Goal: Information Seeking & Learning: Learn about a topic

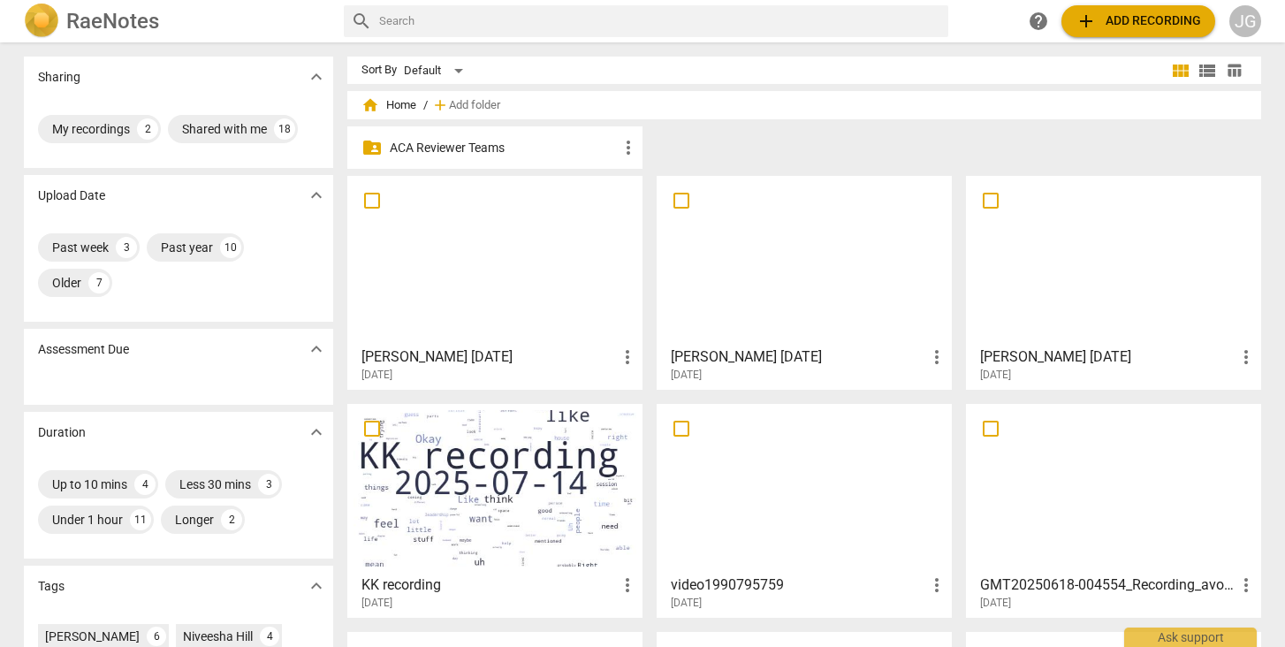
click at [525, 354] on h3 "[PERSON_NAME] [DATE]" at bounding box center [488, 356] width 255 height 21
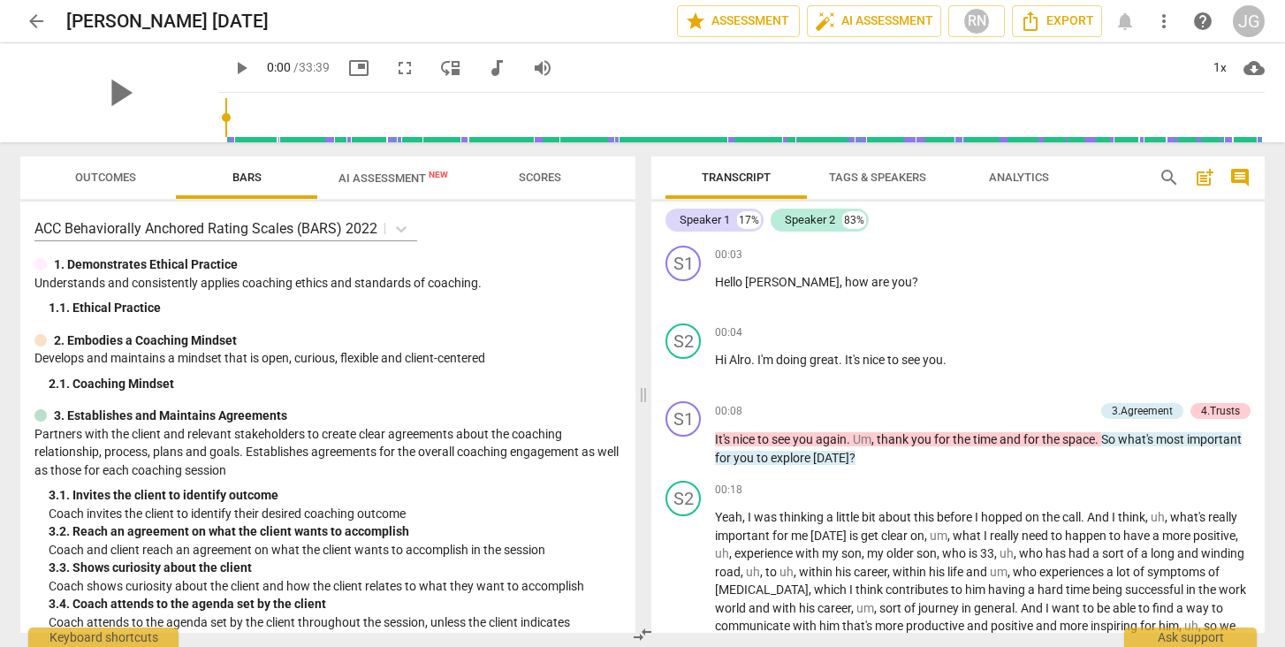
click at [388, 175] on span "AI Assessment New" at bounding box center [393, 177] width 110 height 13
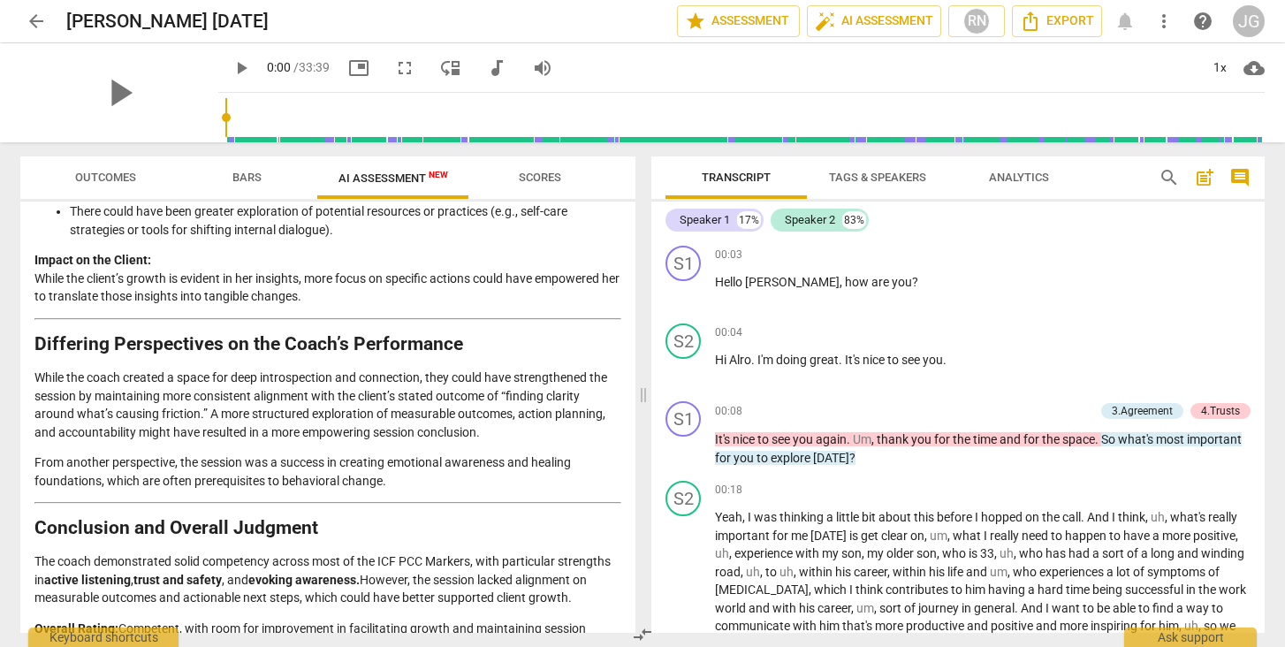
click at [34, 21] on span "arrow_back" at bounding box center [36, 21] width 21 height 21
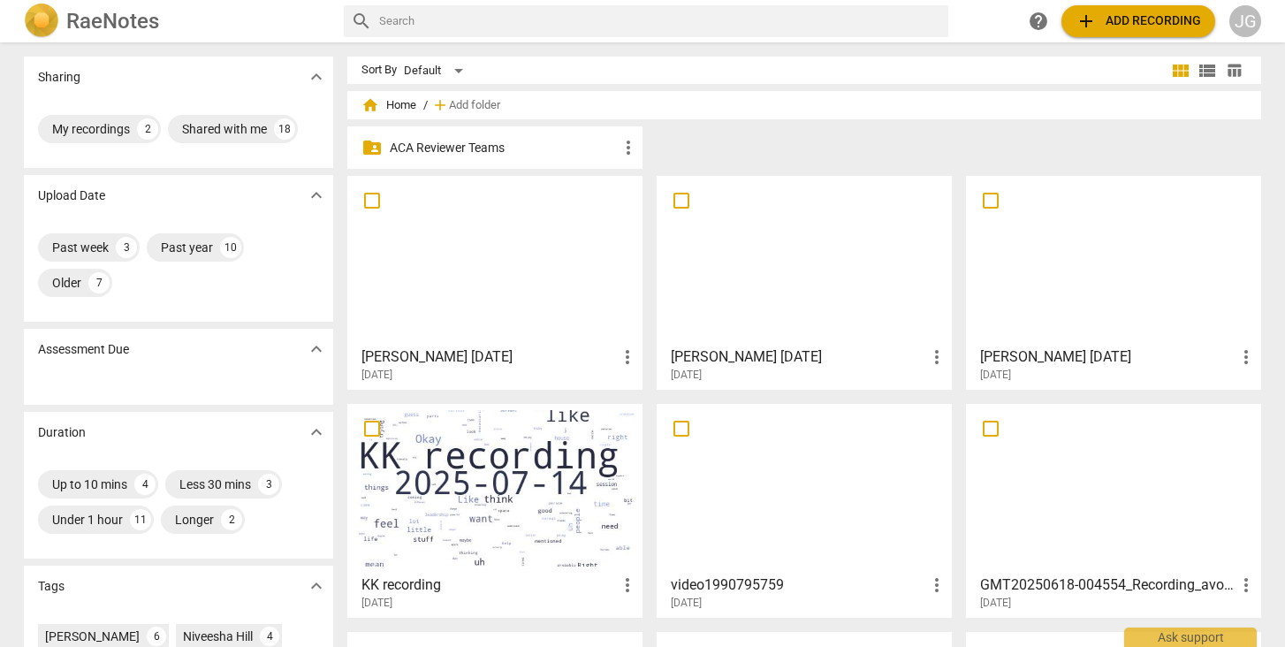
click at [714, 354] on h3 "[PERSON_NAME] [DATE]" at bounding box center [798, 356] width 255 height 21
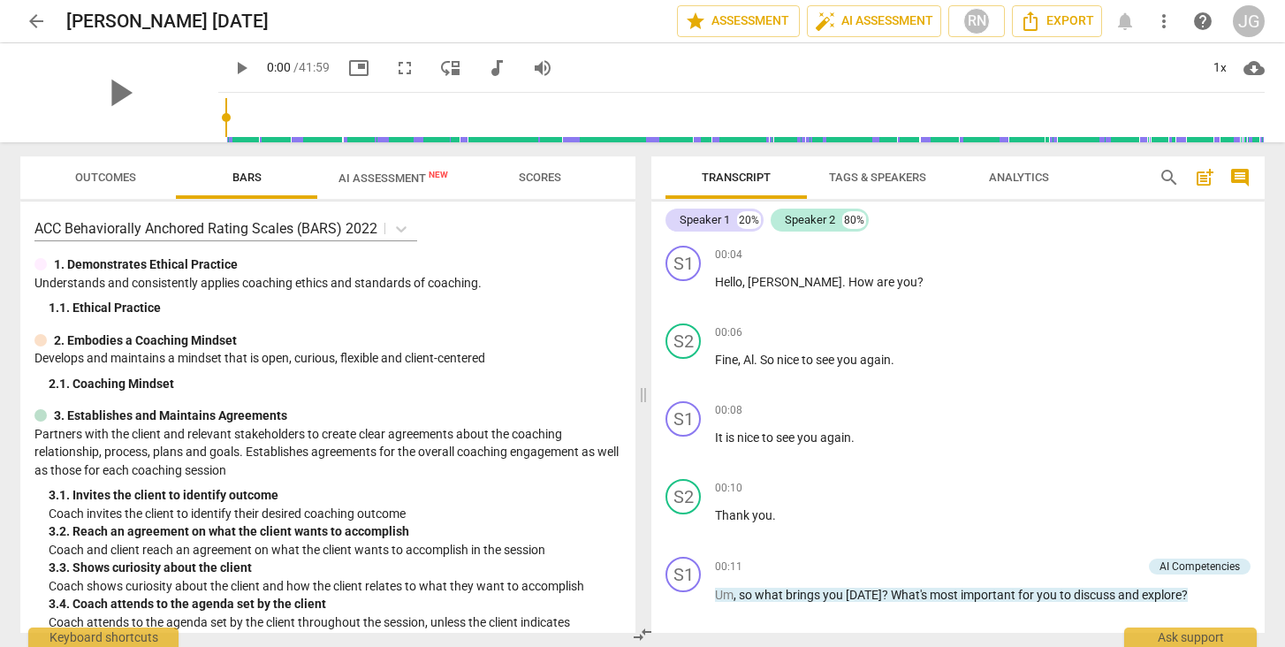
click at [378, 181] on span "AI Assessment New" at bounding box center [393, 177] width 110 height 13
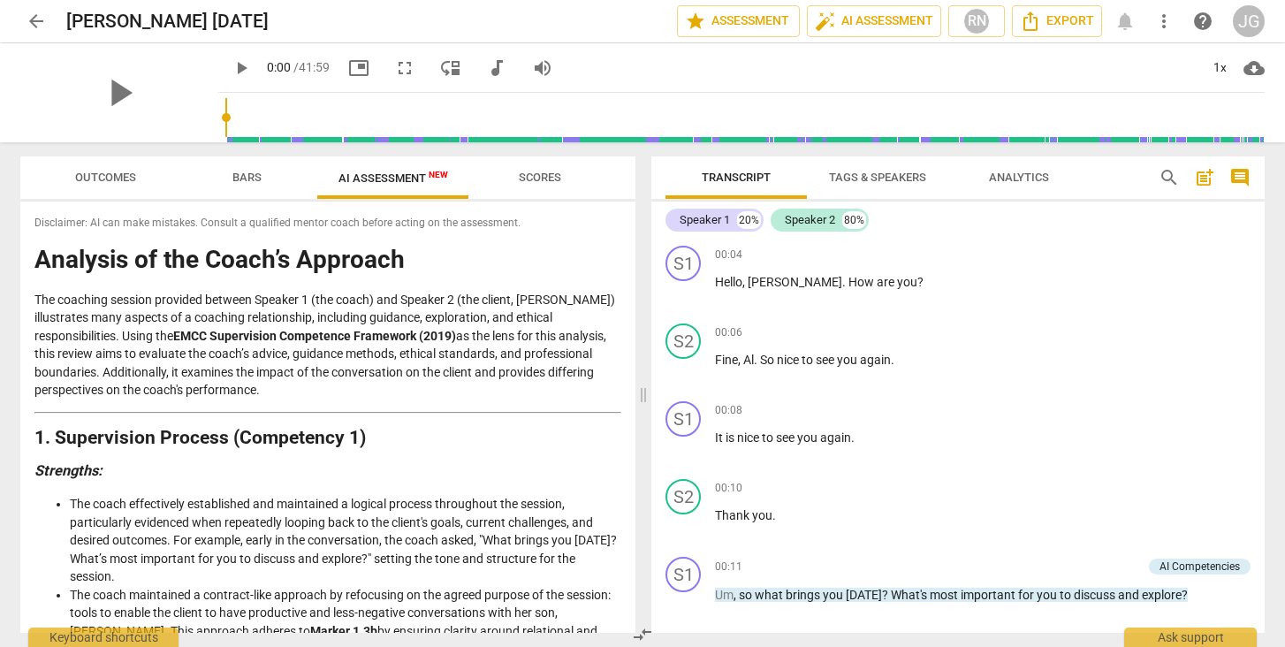
click at [34, 23] on span "arrow_back" at bounding box center [36, 21] width 21 height 21
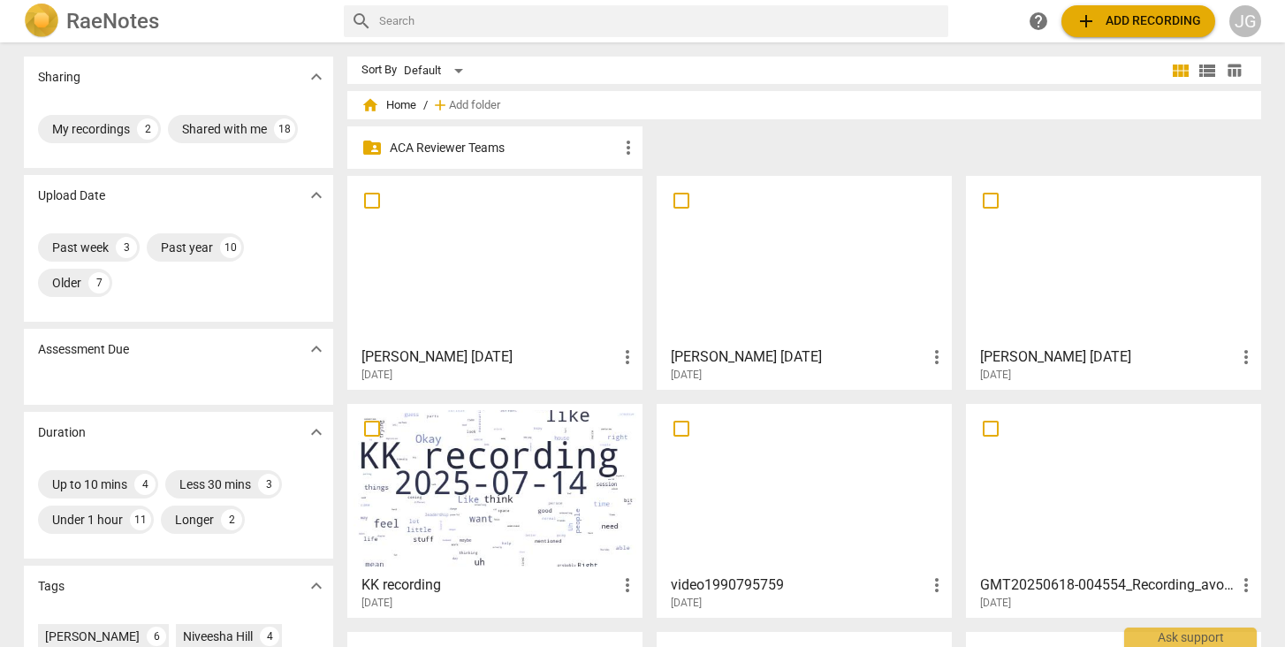
click at [1056, 361] on h3 "[PERSON_NAME] [DATE]" at bounding box center [1107, 356] width 255 height 21
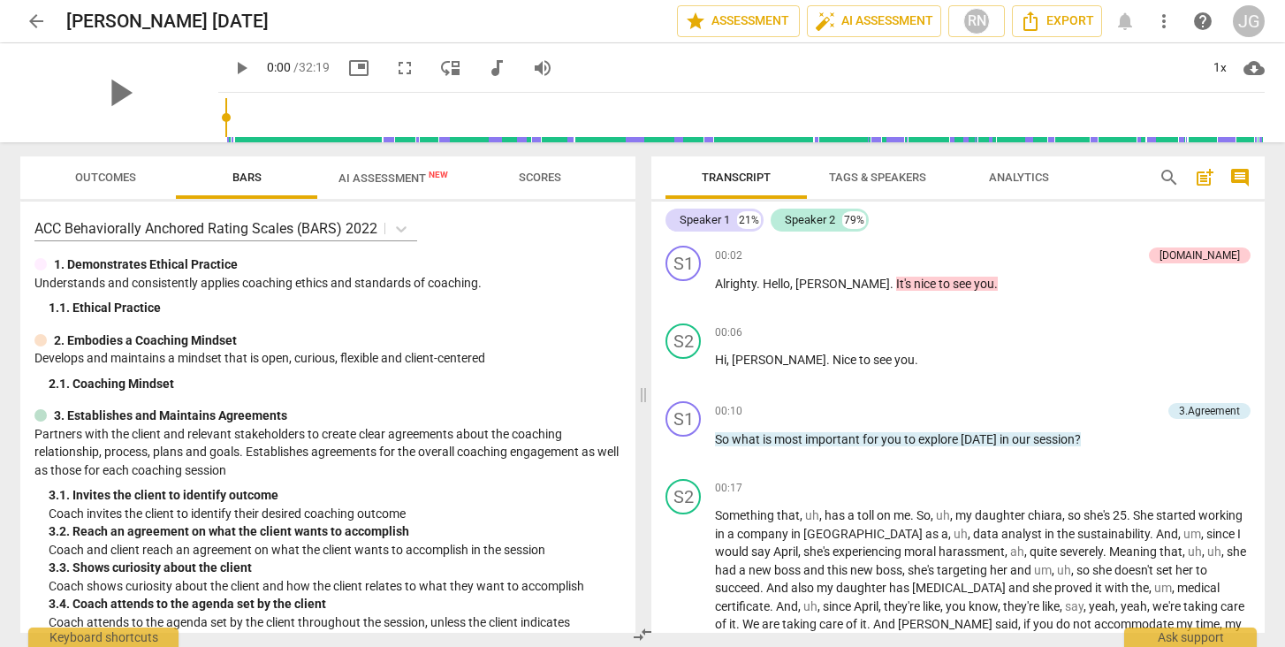
click at [384, 178] on span "AI Assessment New" at bounding box center [393, 177] width 110 height 13
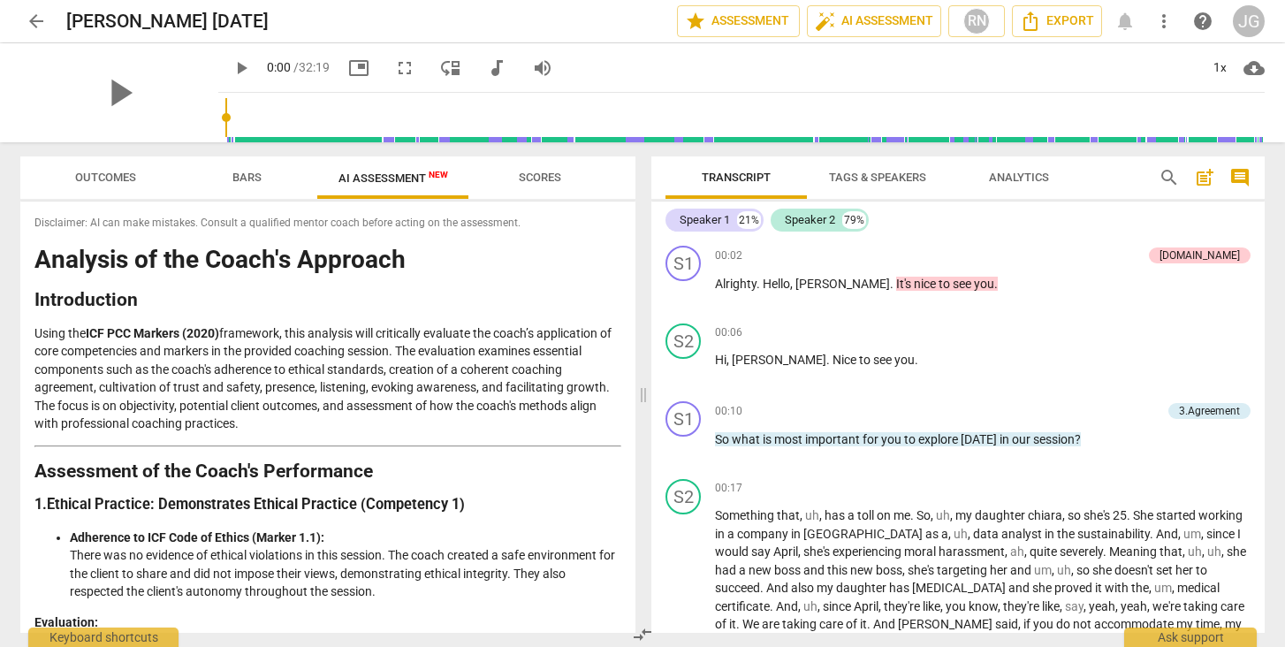
click at [33, 26] on span "arrow_back" at bounding box center [36, 21] width 21 height 21
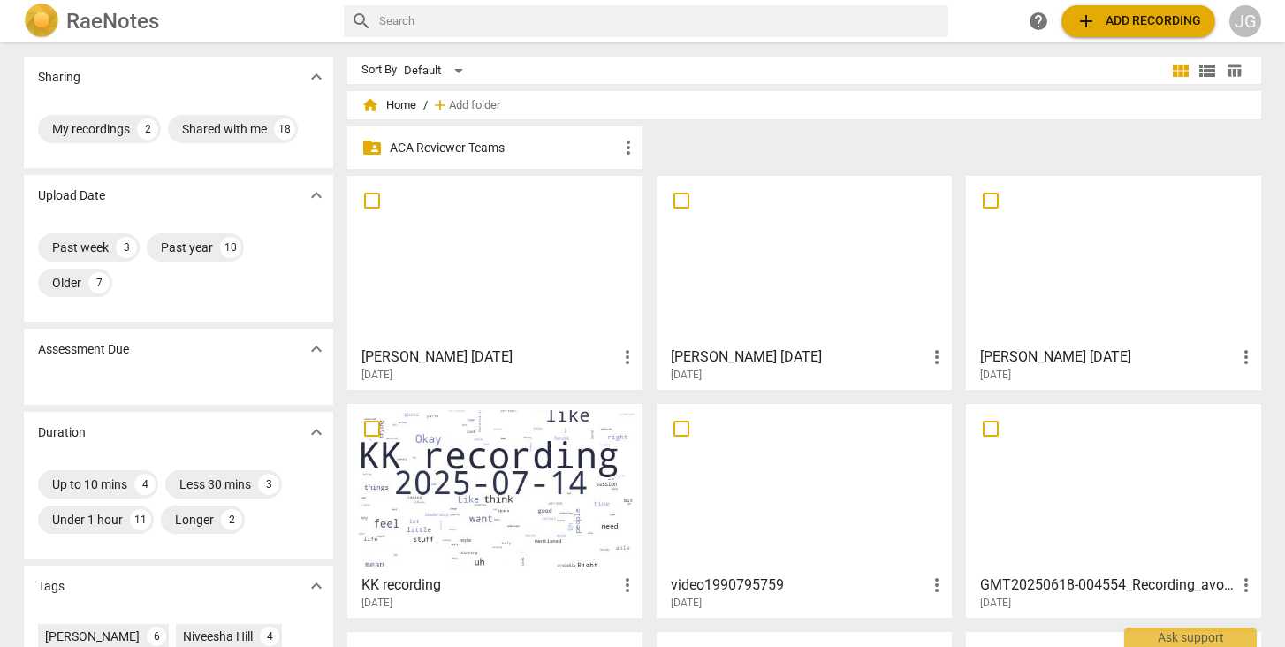
click at [746, 357] on h3 "[PERSON_NAME] [DATE]" at bounding box center [798, 356] width 255 height 21
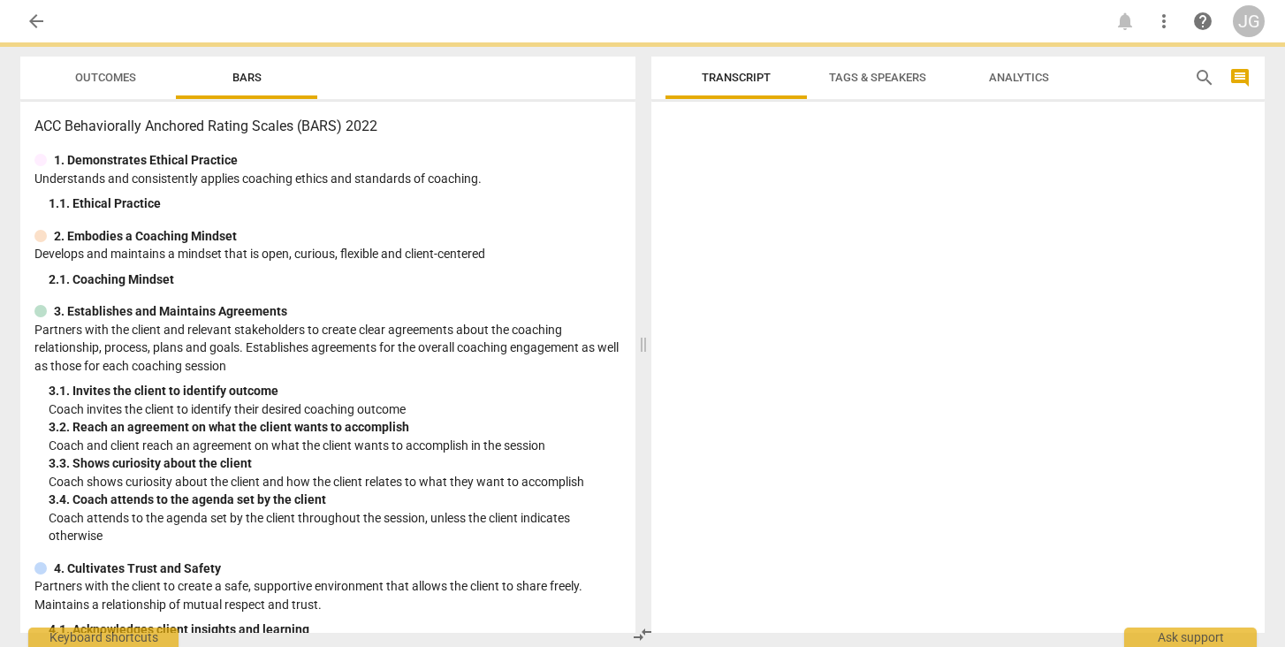
click at [37, 20] on span "arrow_back" at bounding box center [36, 21] width 21 height 21
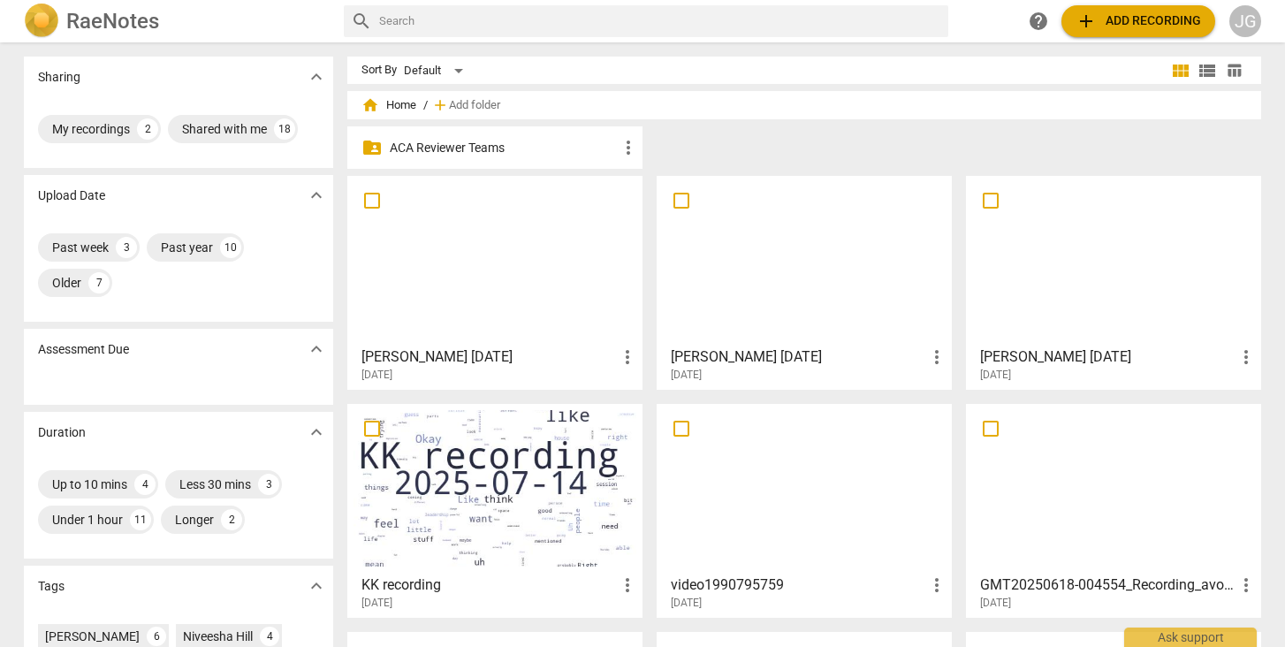
click at [742, 354] on h3 "[PERSON_NAME] [DATE]" at bounding box center [798, 356] width 255 height 21
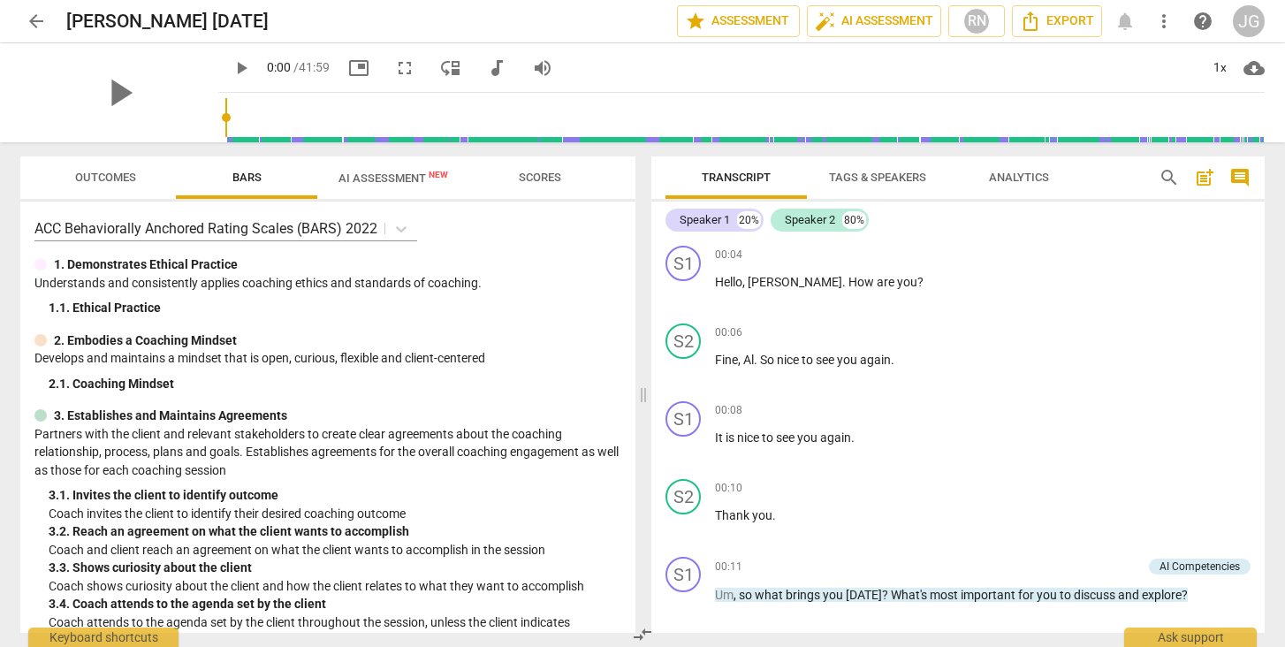
click at [368, 173] on span "AI Assessment New" at bounding box center [393, 177] width 110 height 13
